Goal: Find specific page/section: Locate a particular part of the current website

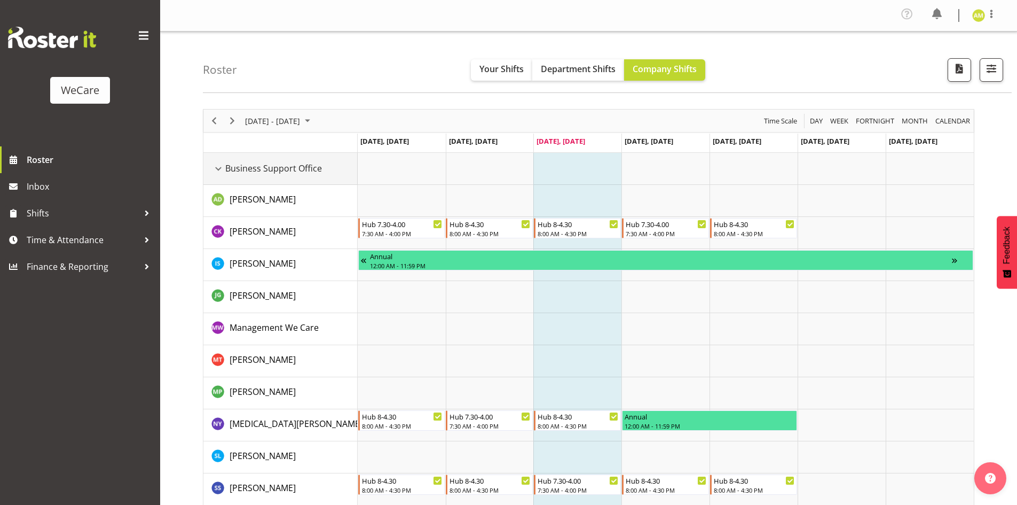
drag, startPoint x: 221, startPoint y: 170, endPoint x: 220, endPoint y: 198, distance: 27.8
click at [222, 170] on div "Business Support Office resource" at bounding box center [218, 169] width 14 height 14
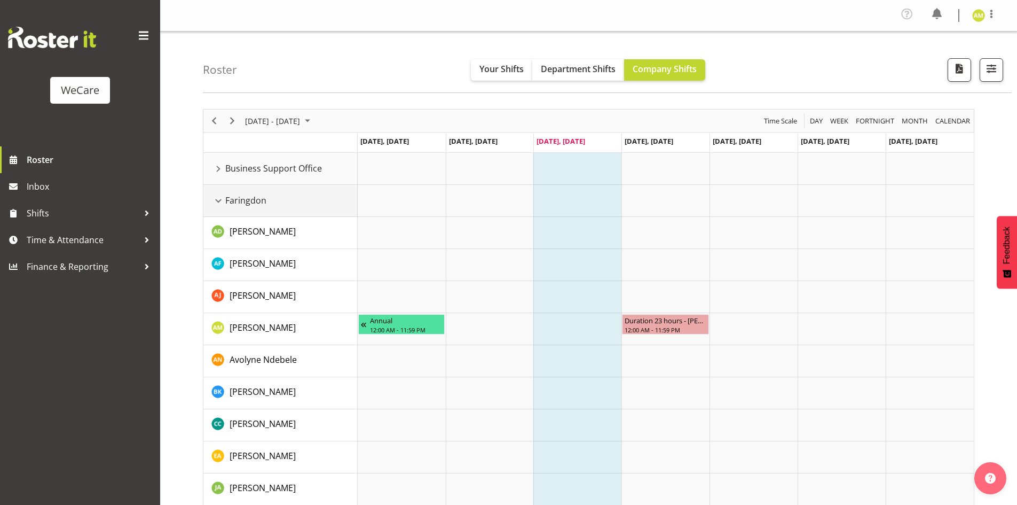
click at [219, 199] on div "Faringdon resource" at bounding box center [218, 201] width 14 height 14
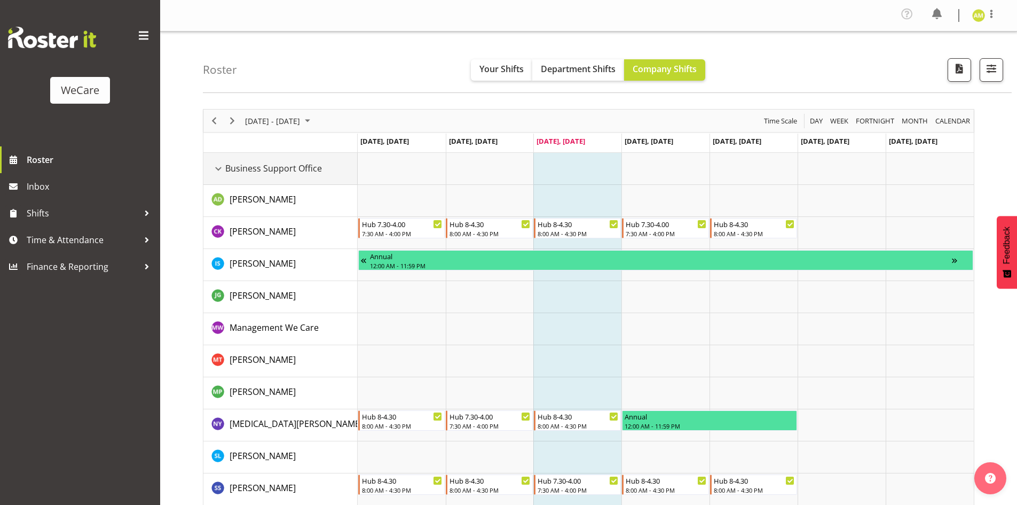
click at [218, 167] on div "Business Support Office resource" at bounding box center [218, 169] width 14 height 14
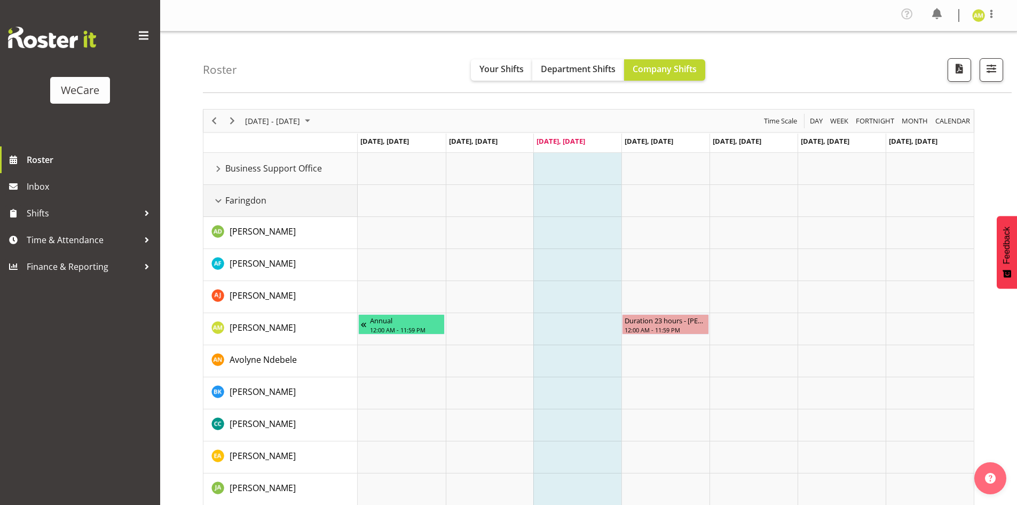
click at [221, 195] on div "Faringdon resource" at bounding box center [218, 201] width 14 height 14
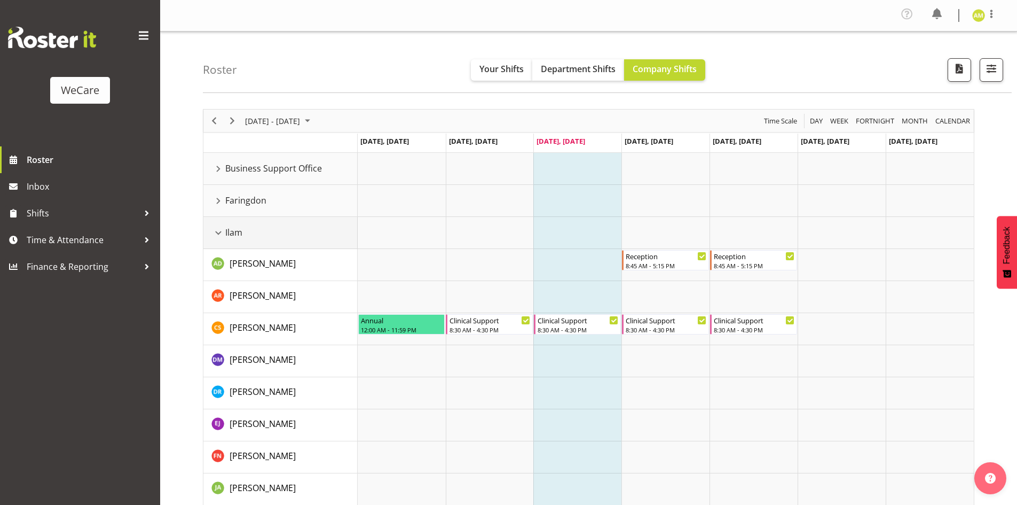
click at [217, 234] on div "Ilam resource" at bounding box center [218, 233] width 14 height 14
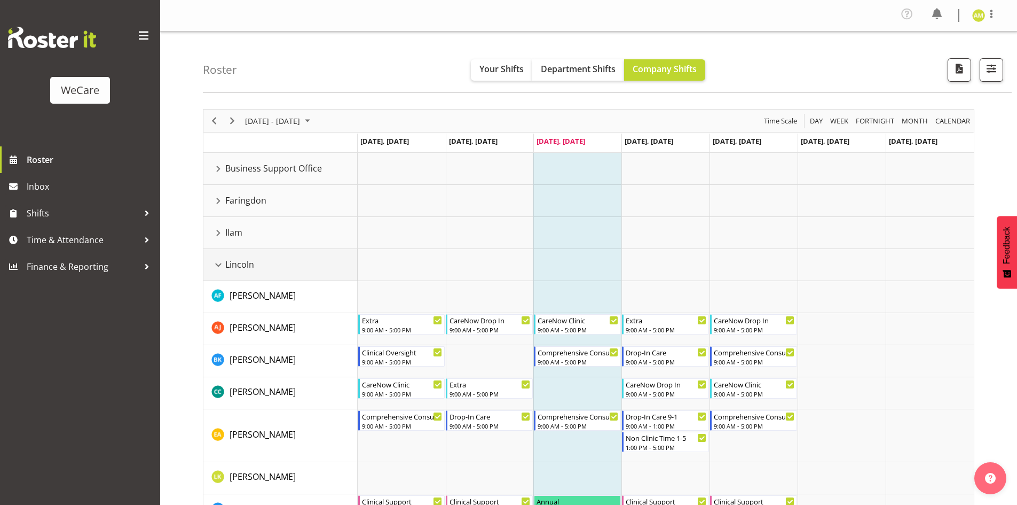
click at [218, 260] on div "Lincoln resource" at bounding box center [218, 265] width 14 height 14
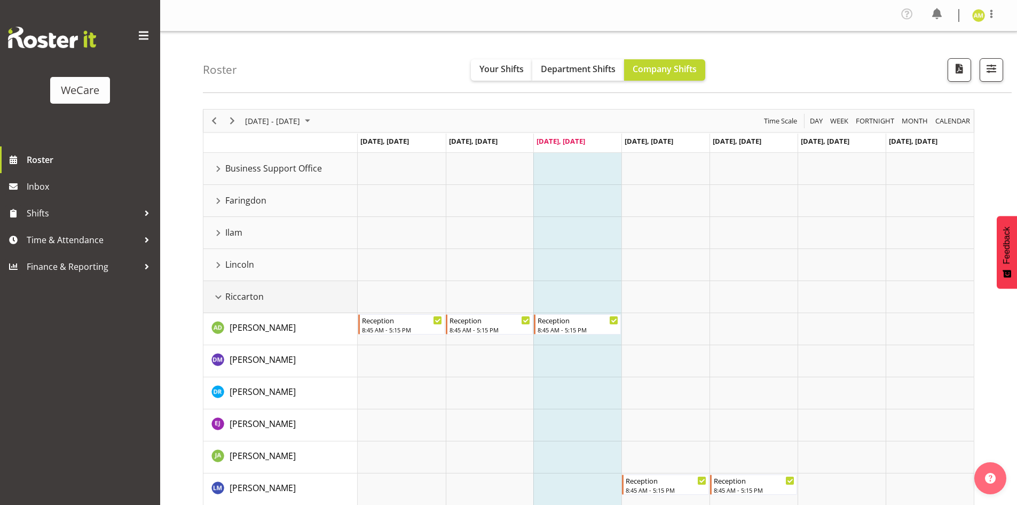
click at [219, 297] on div "Riccarton resource" at bounding box center [218, 297] width 14 height 14
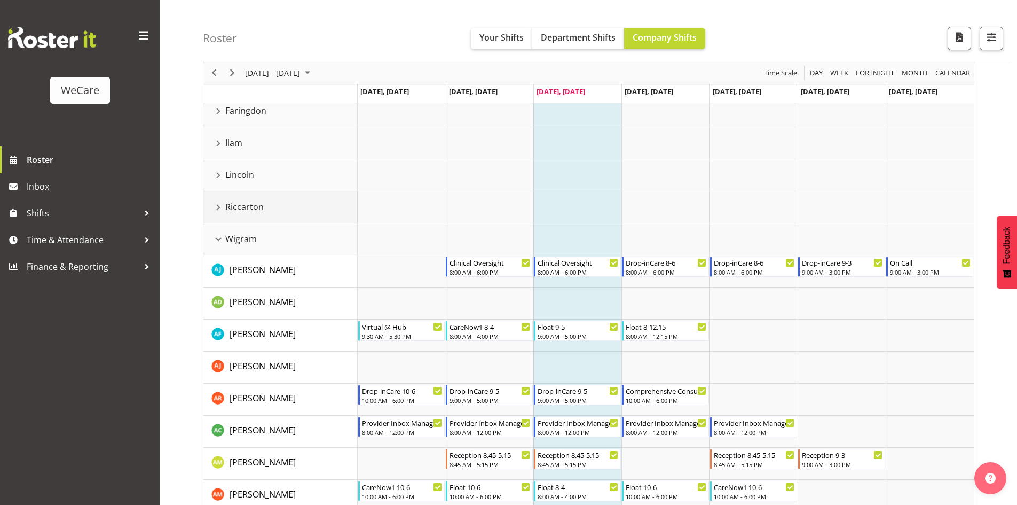
scroll to position [107, 0]
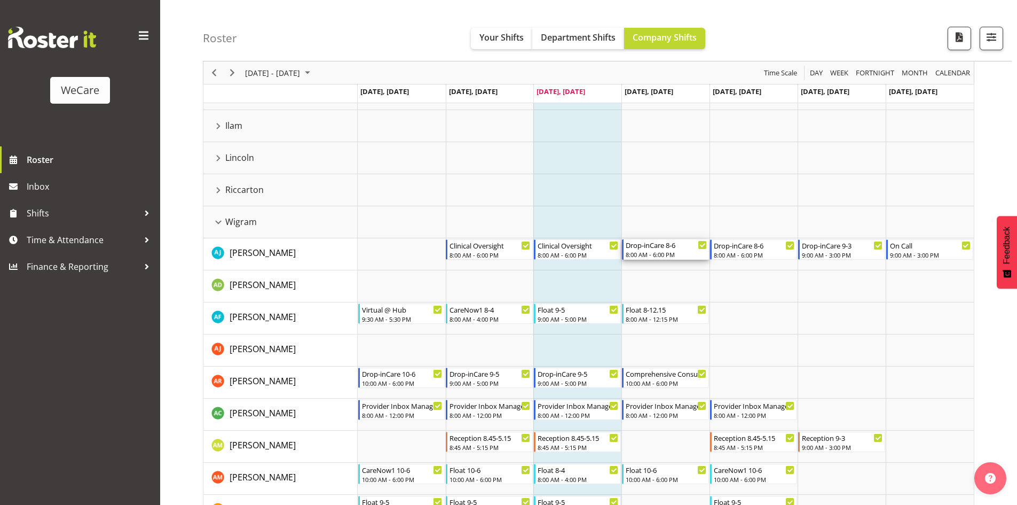
click at [657, 253] on div "8:00 AM - 6:00 PM" at bounding box center [666, 254] width 81 height 9
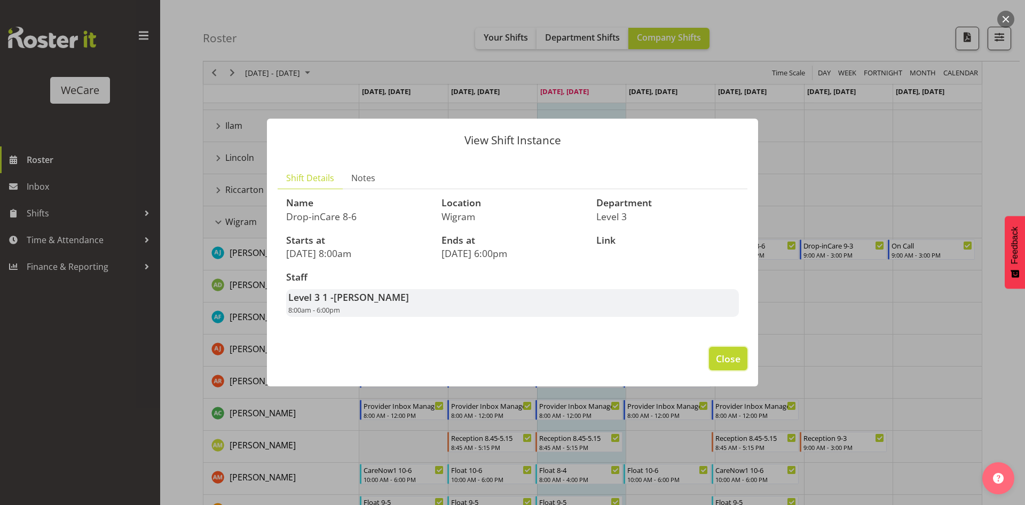
click at [735, 362] on span "Close" at bounding box center [728, 358] width 25 height 14
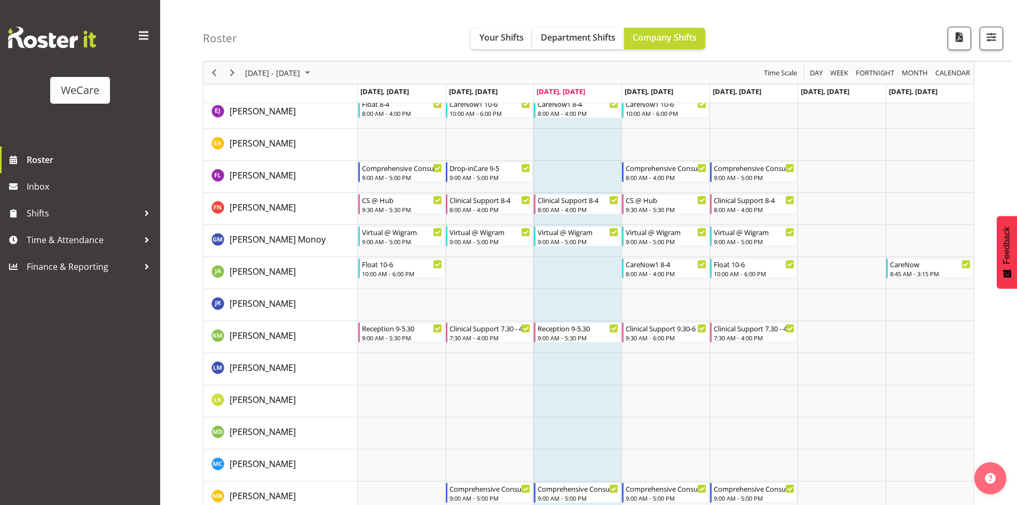
scroll to position [641, 0]
